Goal: Task Accomplishment & Management: Complete application form

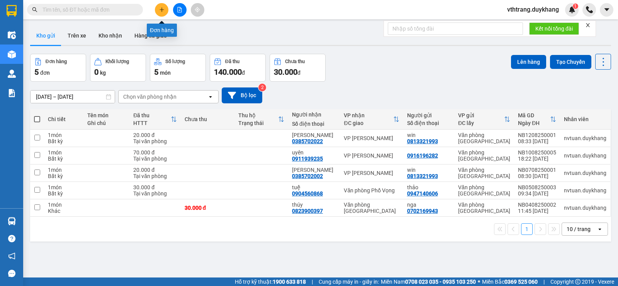
click at [162, 9] on icon "plus" at bounding box center [162, 9] width 0 height 4
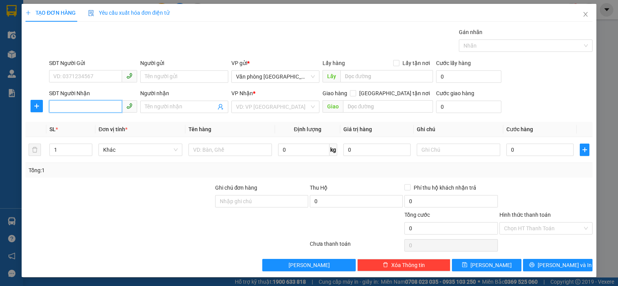
click at [94, 108] on input "SĐT Người Nhận" at bounding box center [85, 106] width 73 height 12
paste input "09823197645"
type input "09823197645"
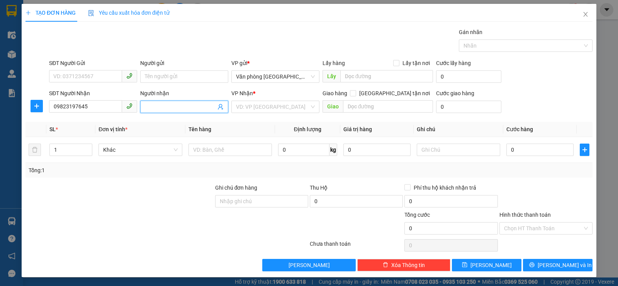
click at [175, 106] on input "Người nhận" at bounding box center [180, 106] width 71 height 9
type input "Tâm Tít"
click at [252, 106] on input "search" at bounding box center [272, 107] width 73 height 12
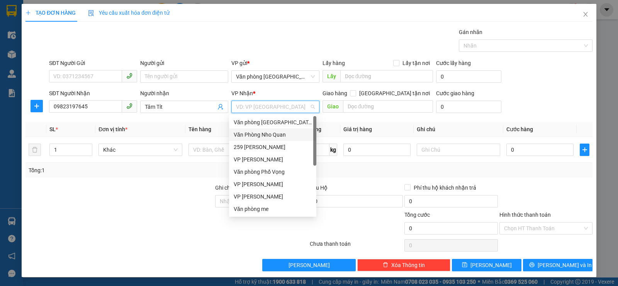
click at [263, 133] on div "Văn Phòng Nho Quan" at bounding box center [273, 134] width 78 height 9
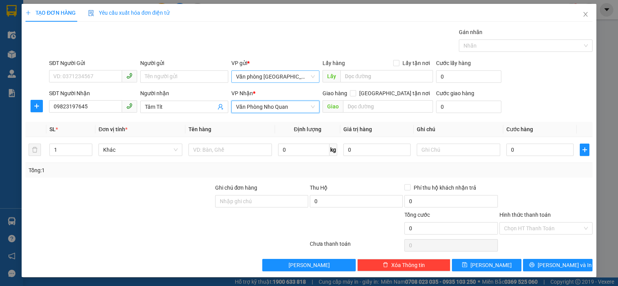
click at [312, 77] on div "Văn phòng [GEOGRAPHIC_DATA]" at bounding box center [276, 76] width 88 height 12
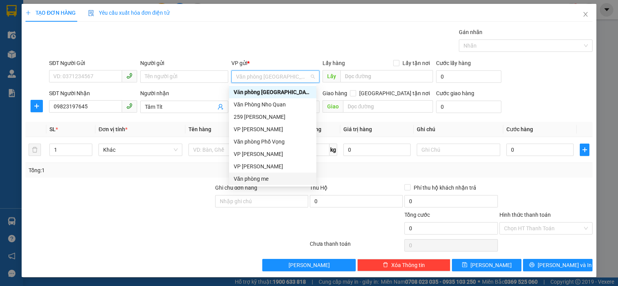
click at [259, 176] on div "Văn phòng me" at bounding box center [273, 178] width 78 height 9
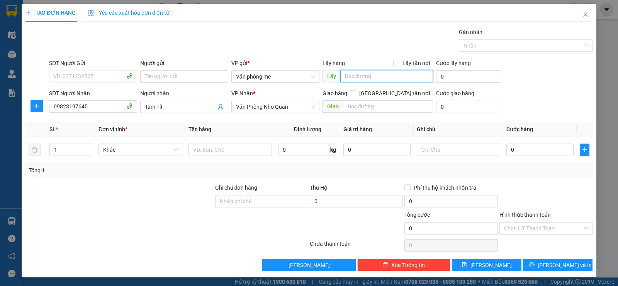
click at [376, 75] on input "text" at bounding box center [387, 76] width 93 height 12
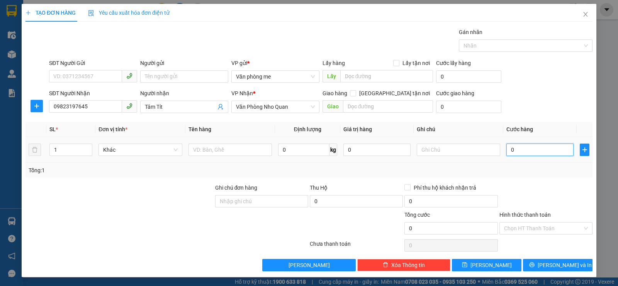
click at [518, 149] on input "0" at bounding box center [540, 149] width 67 height 12
type input "03"
type input "3"
type input "030"
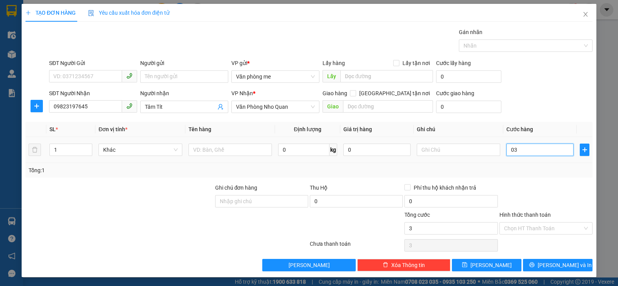
type input "30"
type input "0.300"
type input "300"
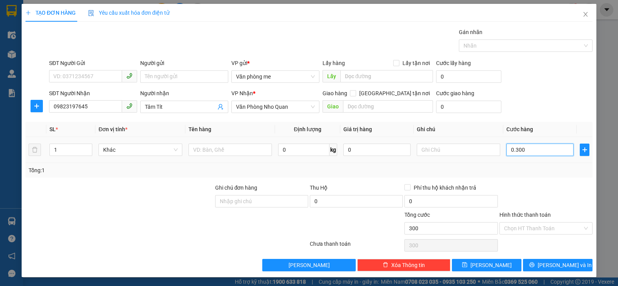
type input "03.000"
type input "3.000"
type input "030.000"
type input "30.000"
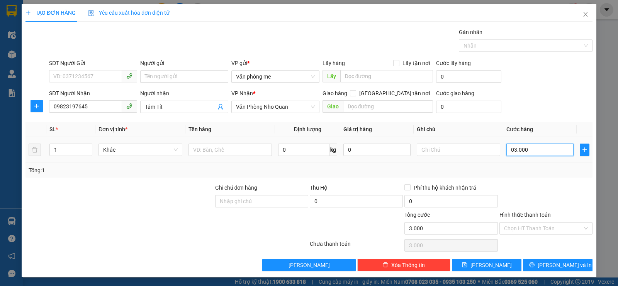
type input "30.000"
click at [509, 147] on input "030.000" at bounding box center [540, 149] width 67 height 12
type input "30.000"
click at [454, 148] on input "text" at bounding box center [458, 149] width 83 height 12
type input "d"
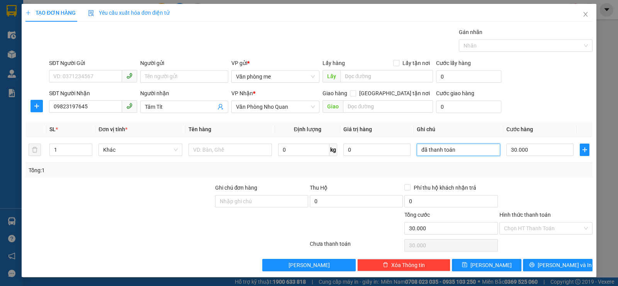
scroll to position [0, 0]
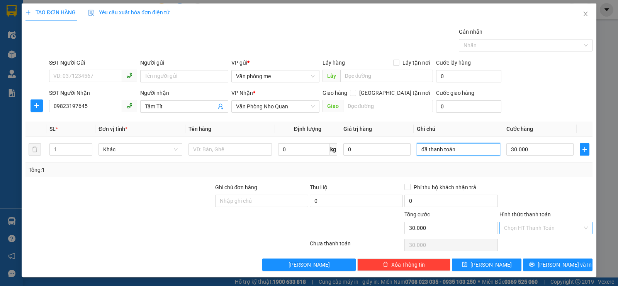
click at [581, 226] on div "Chọn HT Thanh Toán" at bounding box center [546, 227] width 93 height 12
type input "đã thanh toán"
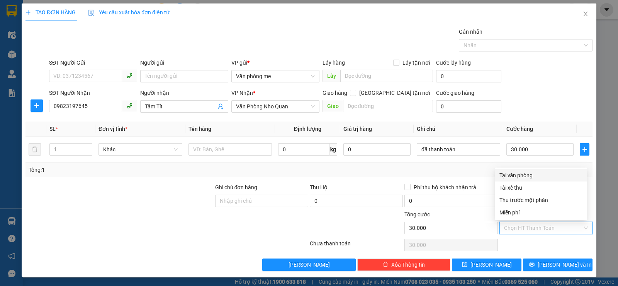
click at [553, 90] on div "SĐT Người Nhận 09823197645 Người nhận Tâm Tít VP Nhận * Văn Phòng Nho Quan Giao…" at bounding box center [321, 102] width 547 height 27
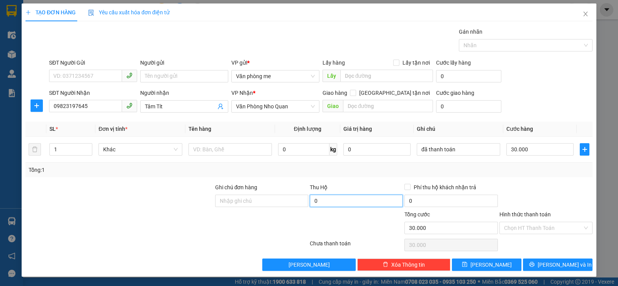
click at [322, 203] on input "0" at bounding box center [356, 200] width 93 height 12
type input "0"
click at [480, 265] on button "[PERSON_NAME]" at bounding box center [487, 264] width 70 height 12
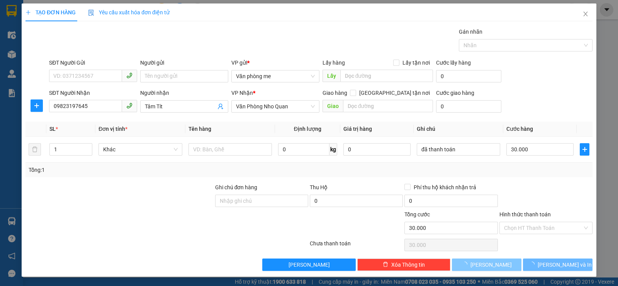
type input "0"
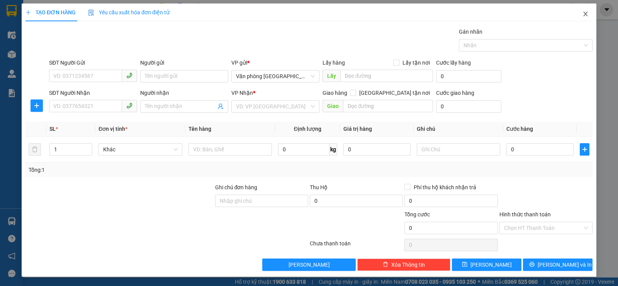
click at [584, 15] on icon "close" at bounding box center [586, 14] width 4 height 5
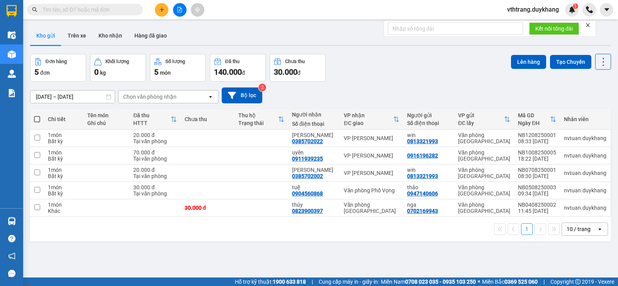
click at [590, 226] on div "10 / trang" at bounding box center [579, 229] width 35 height 12
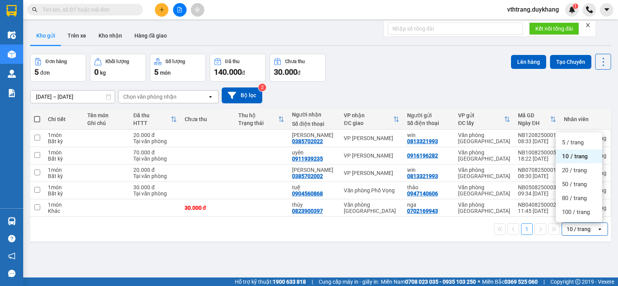
click at [578, 154] on span "10 / trang" at bounding box center [575, 156] width 26 height 8
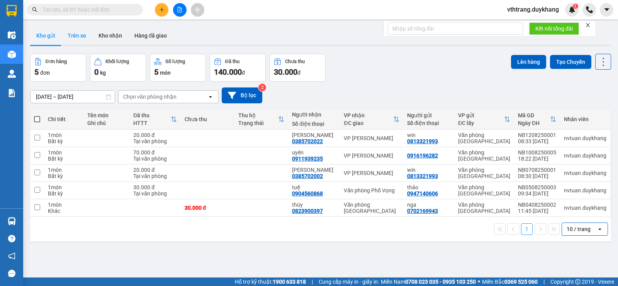
click at [79, 34] on button "Trên xe" at bounding box center [76, 35] width 31 height 19
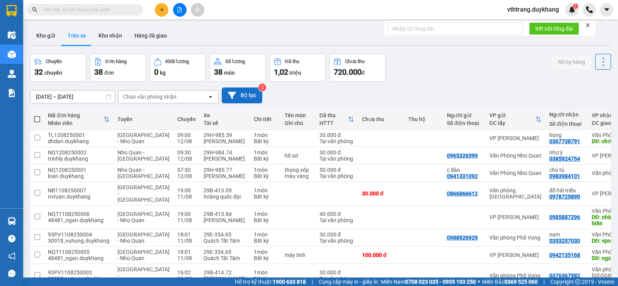
click at [246, 93] on button "Bộ lọc" at bounding box center [242, 95] width 41 height 16
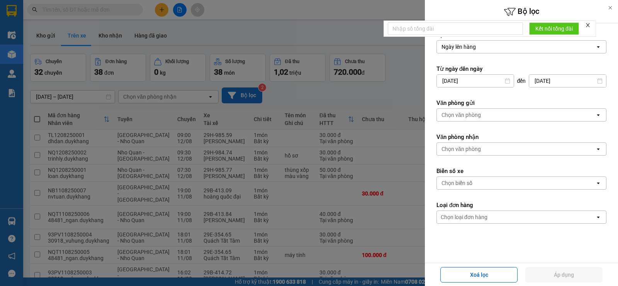
click at [246, 93] on div at bounding box center [309, 143] width 618 height 286
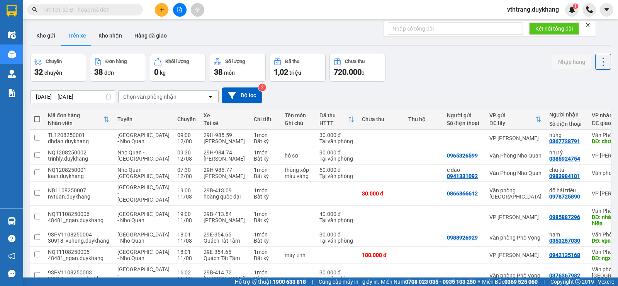
click at [116, 10] on input "text" at bounding box center [88, 9] width 91 height 9
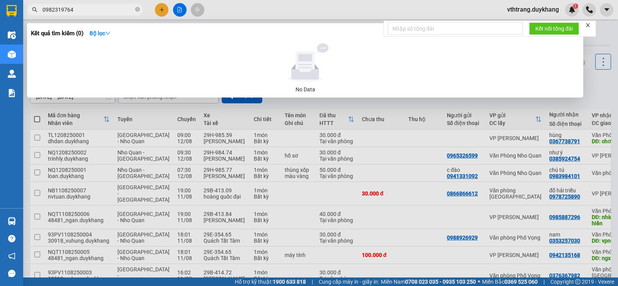
type input "0982319764"
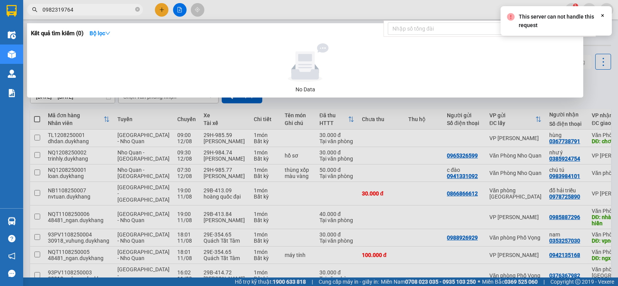
click at [164, 9] on div at bounding box center [309, 143] width 618 height 286
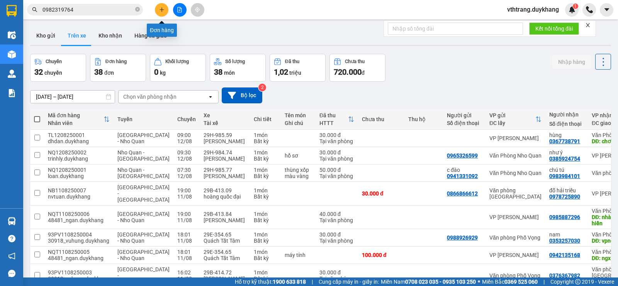
click at [161, 7] on icon "plus" at bounding box center [161, 9] width 5 height 5
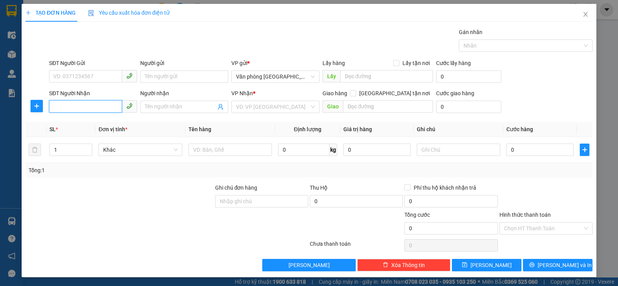
click at [101, 105] on input "SĐT Người Nhận" at bounding box center [85, 106] width 73 height 12
paste input "A cho e xin họ và tên kèm năm sinh của 2ng đi với ạ"
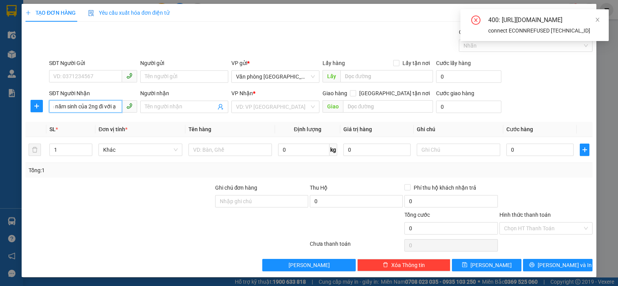
type input "A cho e xin họ và tên kèm năm sinh của 2ng đi với ạ"
click at [478, 16] on icon "close-circle" at bounding box center [476, 19] width 9 height 9
click at [478, 21] on icon "close-circle" at bounding box center [476, 19] width 9 height 9
click at [601, 21] on div "400: [URL][DOMAIN_NAME] connect ECONNREFUSED [TECHNICAL_ID]" at bounding box center [535, 25] width 148 height 32
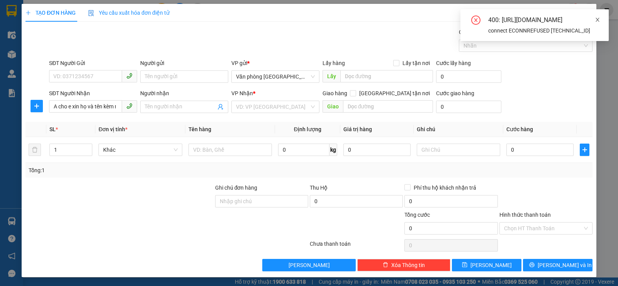
click at [600, 19] on icon "close" at bounding box center [597, 19] width 5 height 5
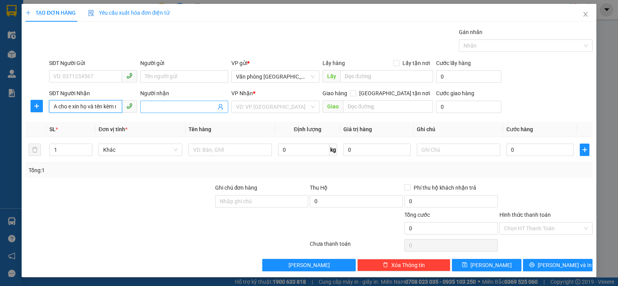
scroll to position [0, 63]
drag, startPoint x: 51, startPoint y: 105, endPoint x: 148, endPoint y: 109, distance: 96.7
click at [148, 109] on div "SĐT Người Nhận A cho e xin họ và tên kèm năm sinh của 2ng đi với ạ A cho e xin …" at bounding box center [321, 102] width 547 height 27
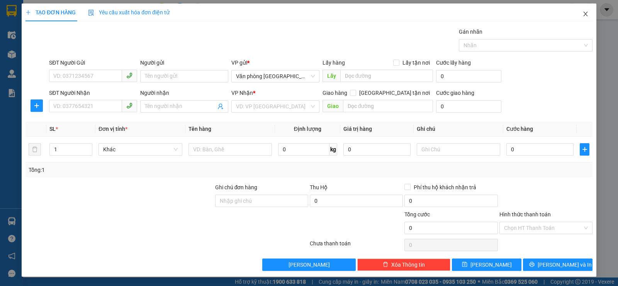
click at [583, 14] on icon "close" at bounding box center [586, 14] width 6 height 6
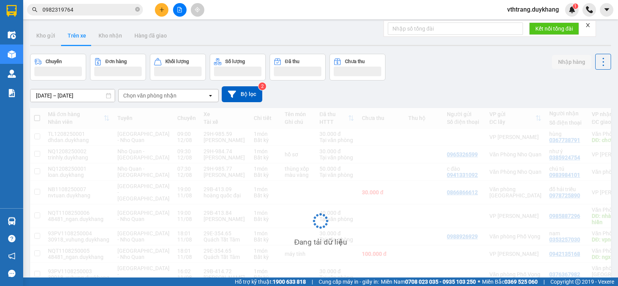
click at [579, 14] on body "Kết quả tìm kiếm ( 0 ) Bộ lọc No Data 0982319764 vthtrang.duykhang 1 Điều hành …" at bounding box center [309, 143] width 618 height 286
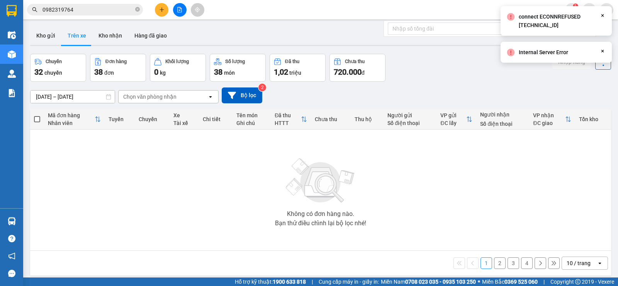
click at [603, 11] on div "connect ECONNREFUSED [TECHNICAL_ID] Close" at bounding box center [556, 20] width 111 height 29
click at [604, 49] on icon "Close" at bounding box center [603, 51] width 6 height 6
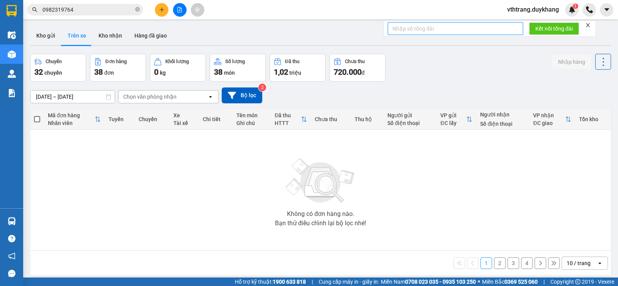
click at [482, 27] on input "text" at bounding box center [455, 28] width 135 height 12
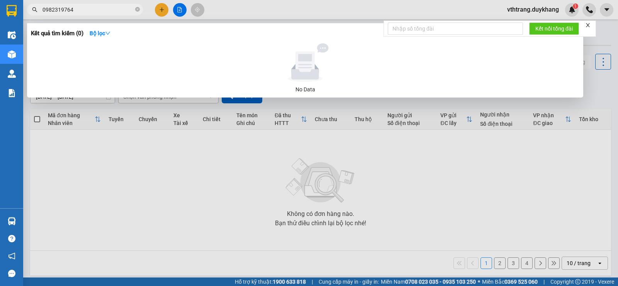
click at [107, 11] on input "0982319764" at bounding box center [88, 9] width 91 height 9
drag, startPoint x: 102, startPoint y: 9, endPoint x: 28, endPoint y: 11, distance: 74.2
click at [34, 7] on div "0982319764" at bounding box center [75, 10] width 151 height 12
click at [163, 9] on div at bounding box center [309, 143] width 618 height 286
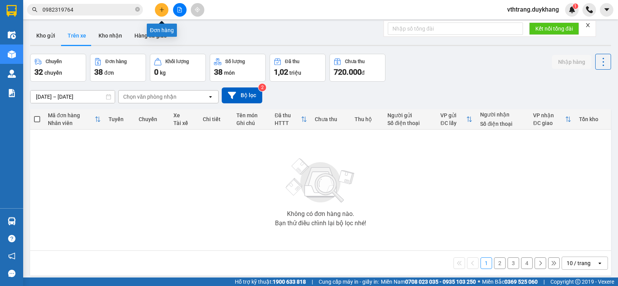
click at [164, 7] on icon "plus" at bounding box center [161, 9] width 5 height 5
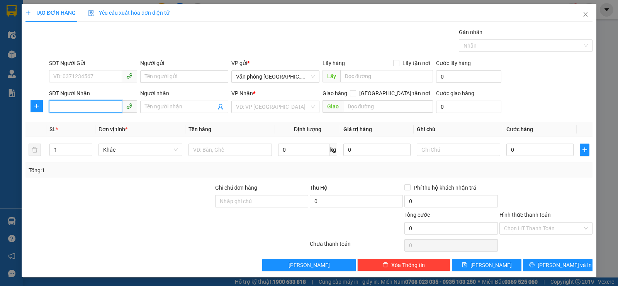
click at [84, 103] on input "SĐT Người Nhận" at bounding box center [85, 106] width 73 height 12
paste input "0982319764"
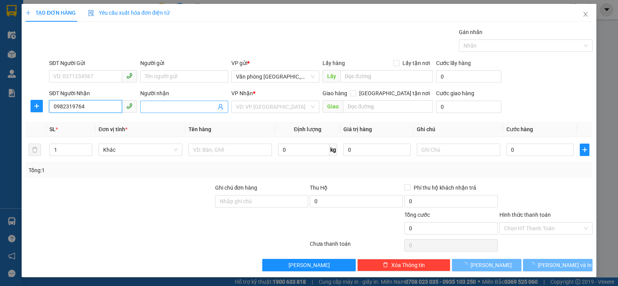
type input "0982319764"
click at [163, 104] on input "Người nhận" at bounding box center [180, 106] width 71 height 9
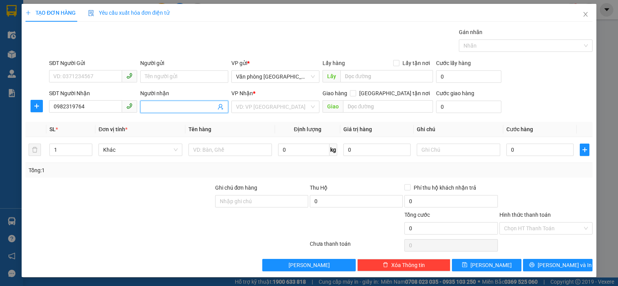
type input "t"
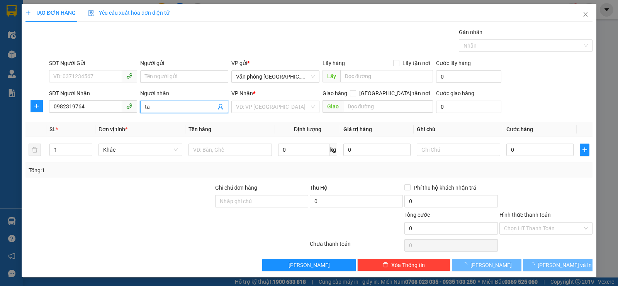
type input "t"
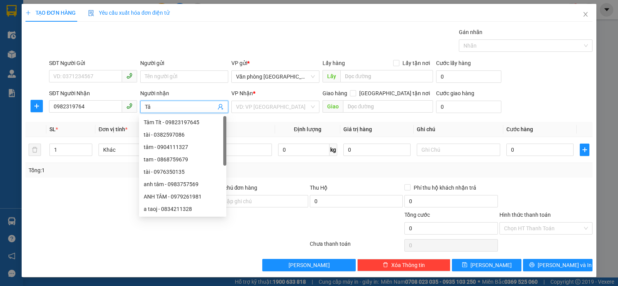
type input "Tâm"
click at [200, 119] on div "Tâm Tít - 09823197645" at bounding box center [183, 122] width 78 height 9
type input "09823197645"
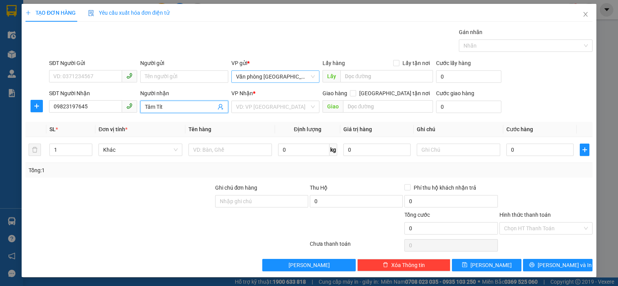
click at [294, 77] on span "Văn phòng [GEOGRAPHIC_DATA]" at bounding box center [275, 77] width 79 height 12
type input "Tâm Tít"
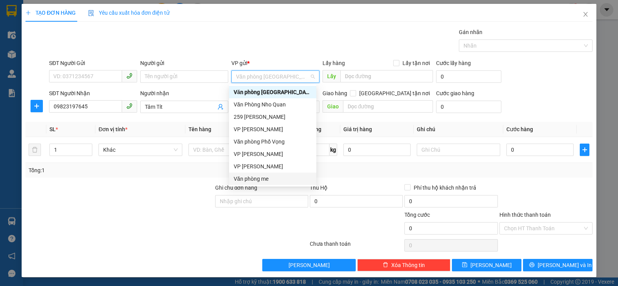
click at [283, 176] on div "Văn phòng me" at bounding box center [273, 178] width 78 height 9
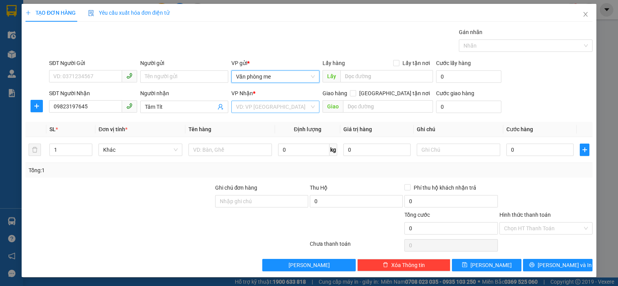
click at [310, 106] on div "VD: VP [GEOGRAPHIC_DATA]" at bounding box center [276, 106] width 88 height 12
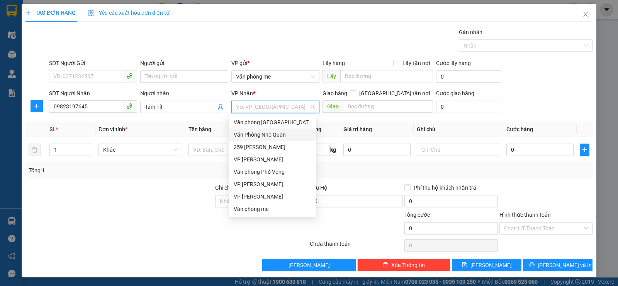
click at [292, 133] on div "Văn Phòng Nho Quan" at bounding box center [273, 134] width 78 height 9
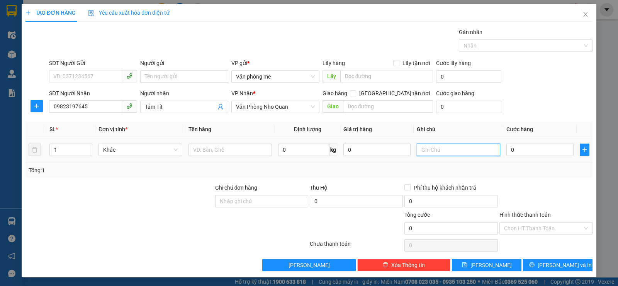
click at [438, 148] on input "text" at bounding box center [458, 149] width 83 height 12
type input "D"
type input "Đã Thanh toán"
click at [529, 151] on input "0" at bounding box center [540, 149] width 67 height 12
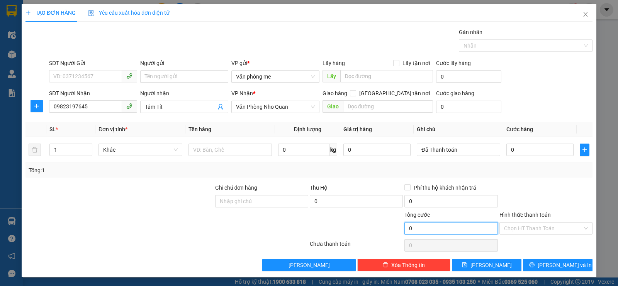
click at [428, 229] on input "0" at bounding box center [451, 228] width 93 height 12
click at [412, 228] on input "0" at bounding box center [451, 228] width 93 height 12
click at [537, 148] on input "0" at bounding box center [540, 149] width 67 height 12
type input "03"
type input "3"
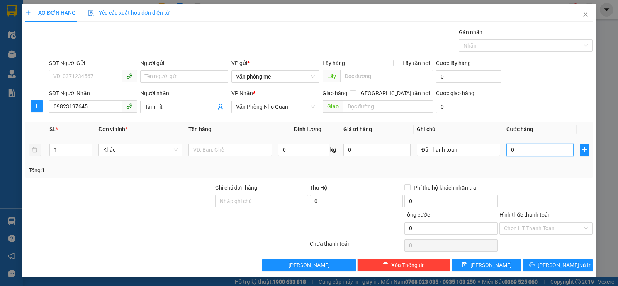
type input "3"
type input "030"
type input "30"
type input "03"
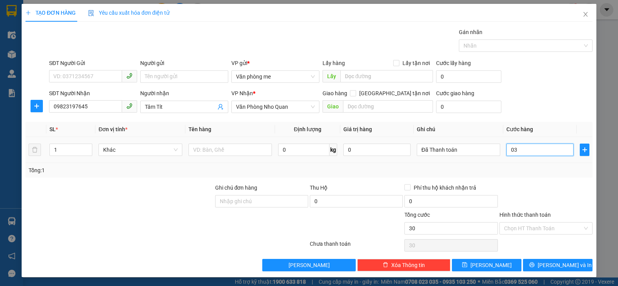
type input "3"
type input "0"
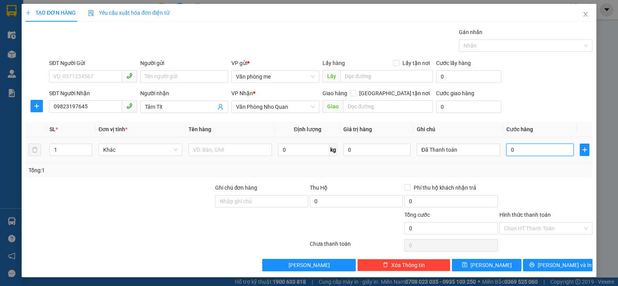
type input "03"
type input "3"
type input "030"
type input "30"
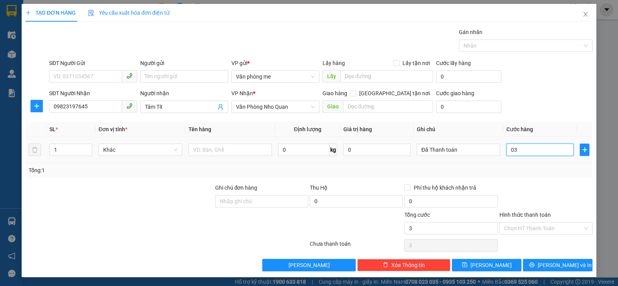
type input "30"
type input "0.300"
type input "300"
type input "03.000"
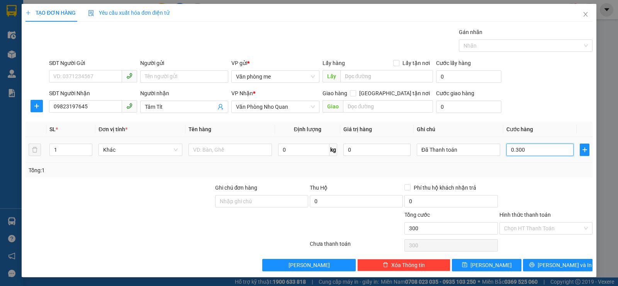
type input "3.000"
type input "030.000"
type input "30.000"
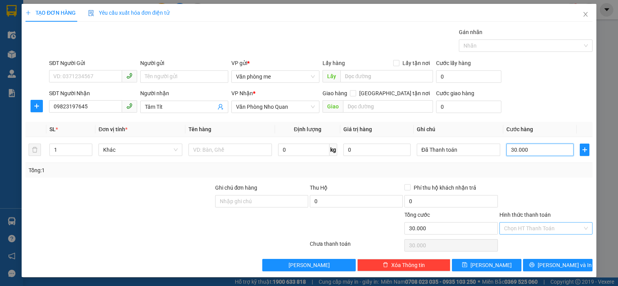
click at [579, 227] on div "Chọn HT Thanh Toán" at bounding box center [546, 228] width 93 height 12
type input "30.000"
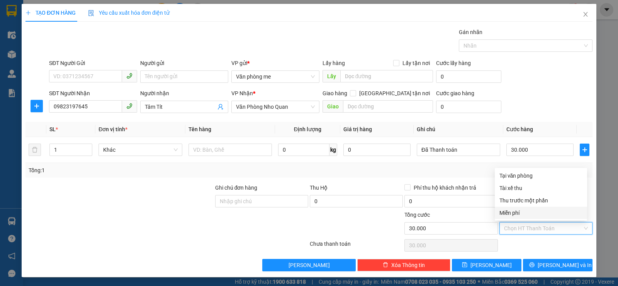
click at [534, 211] on div "Miễn phí" at bounding box center [541, 212] width 83 height 9
type input "0"
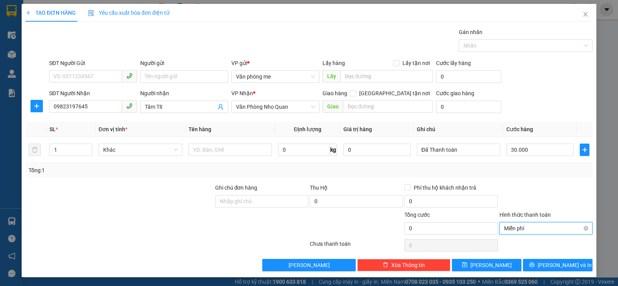
type input "30.000"
click at [351, 201] on input "0" at bounding box center [356, 201] width 93 height 12
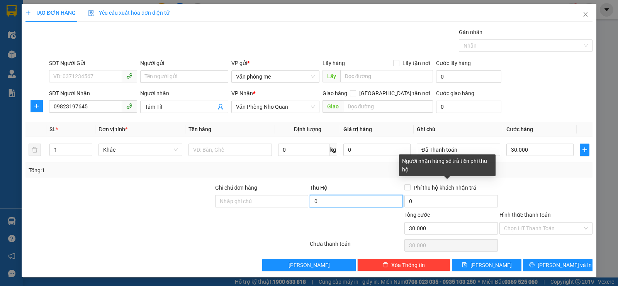
scroll to position [0, 0]
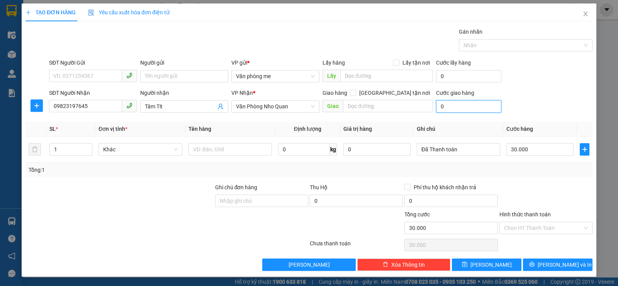
click at [464, 105] on input "0" at bounding box center [468, 106] width 65 height 12
click at [463, 106] on input "0" at bounding box center [468, 106] width 65 height 12
type input "3"
type input "30.003"
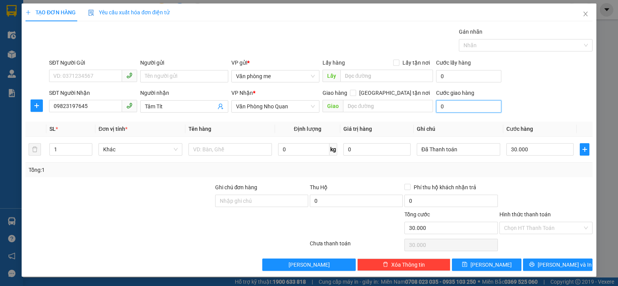
type input "30.003"
type input "30"
type input "30.030"
type input "300"
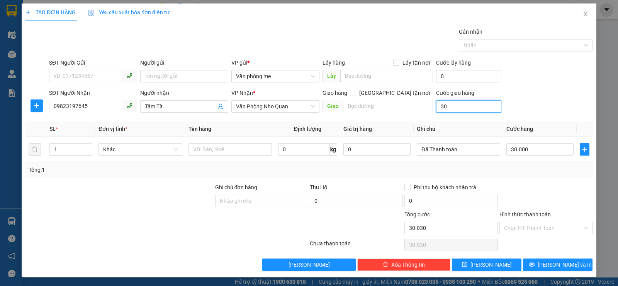
type input "30.300"
type input "3.000"
type input "33.000"
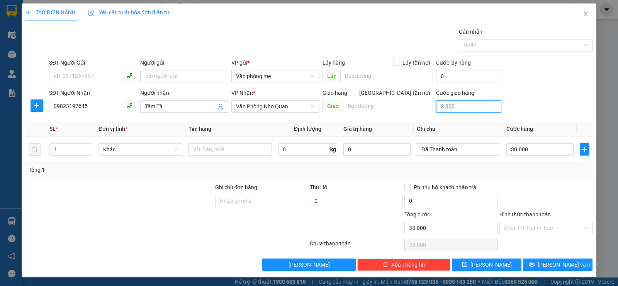
type input "30.000"
type input "60.000"
drag, startPoint x: 461, startPoint y: 106, endPoint x: 423, endPoint y: 108, distance: 37.5
click at [428, 106] on div "SĐT Người Nhận 09823197645 Người nhận Tâm Tít VP Nhận * Văn Phòng Nho Quan Giao…" at bounding box center [321, 102] width 547 height 27
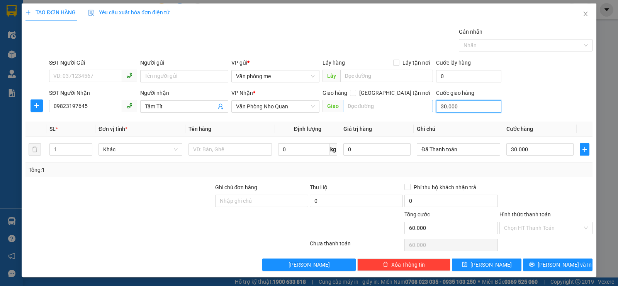
type input "0"
type input "30.000"
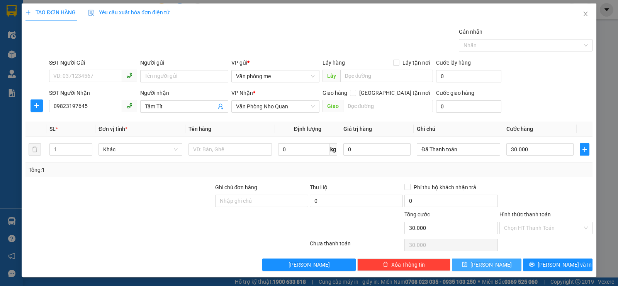
click at [467, 262] on icon "save" at bounding box center [464, 264] width 5 height 5
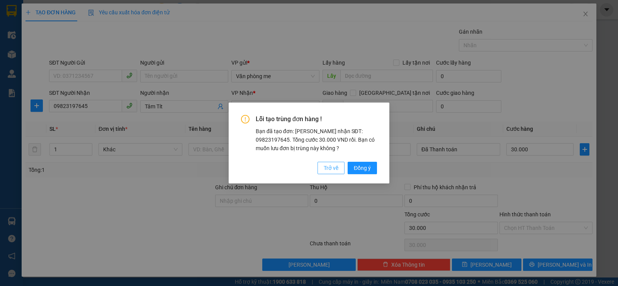
click at [333, 164] on span "Trở về" at bounding box center [331, 167] width 15 height 9
type input "0"
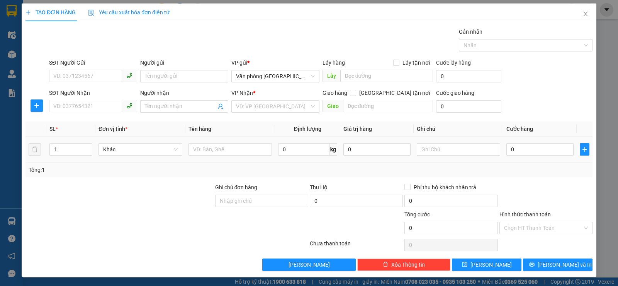
scroll to position [0, 0]
